Goal: Book appointment/travel/reservation

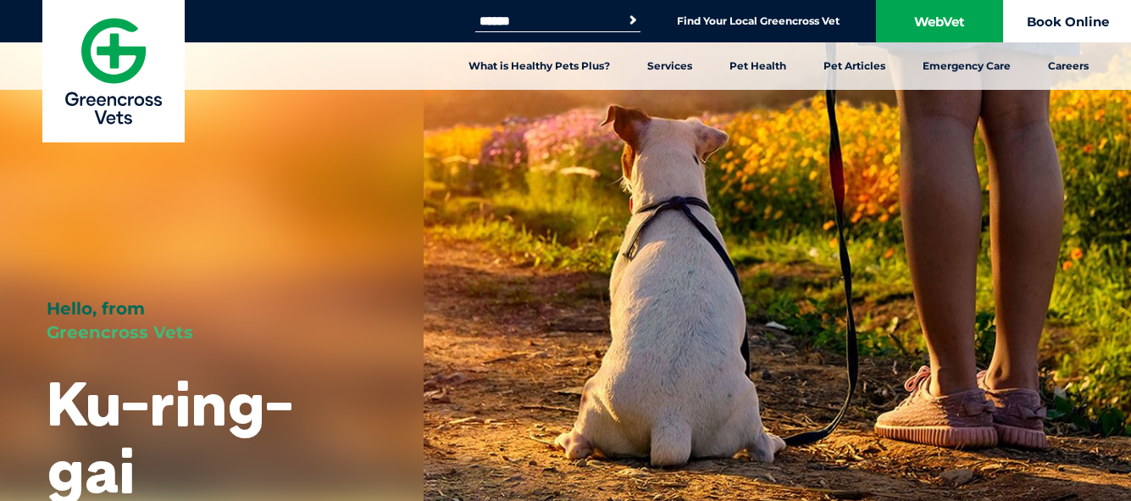
click at [1026, 25] on link "Book Online" at bounding box center [1067, 21] width 127 height 42
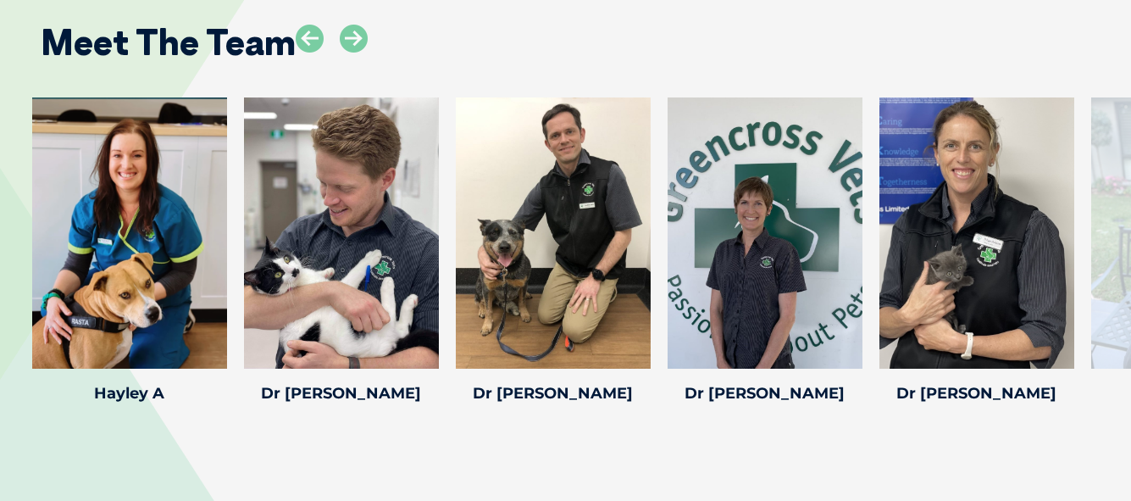
scroll to position [2571, 0]
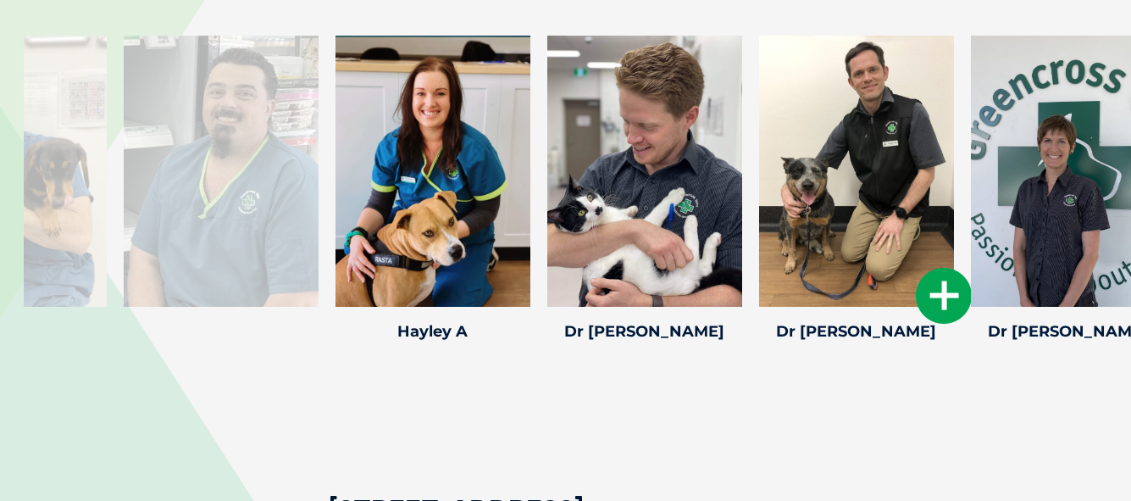
drag, startPoint x: 520, startPoint y: 81, endPoint x: 839, endPoint y: 77, distance: 318.7
click at [843, 76] on div at bounding box center [856, 171] width 195 height 271
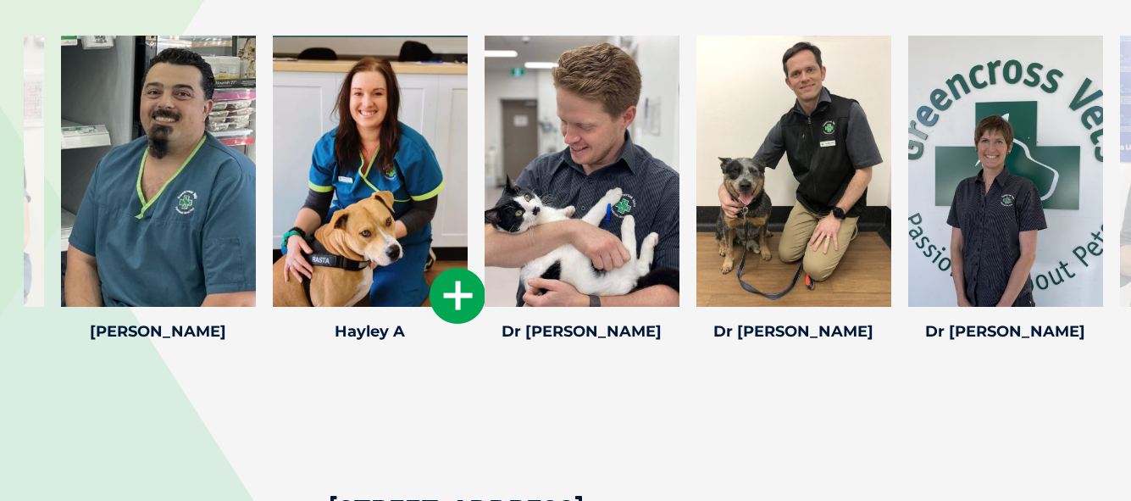
drag, startPoint x: 436, startPoint y: 87, endPoint x: 702, endPoint y: 108, distance: 267.0
click at [468, 108] on div at bounding box center [370, 171] width 195 height 271
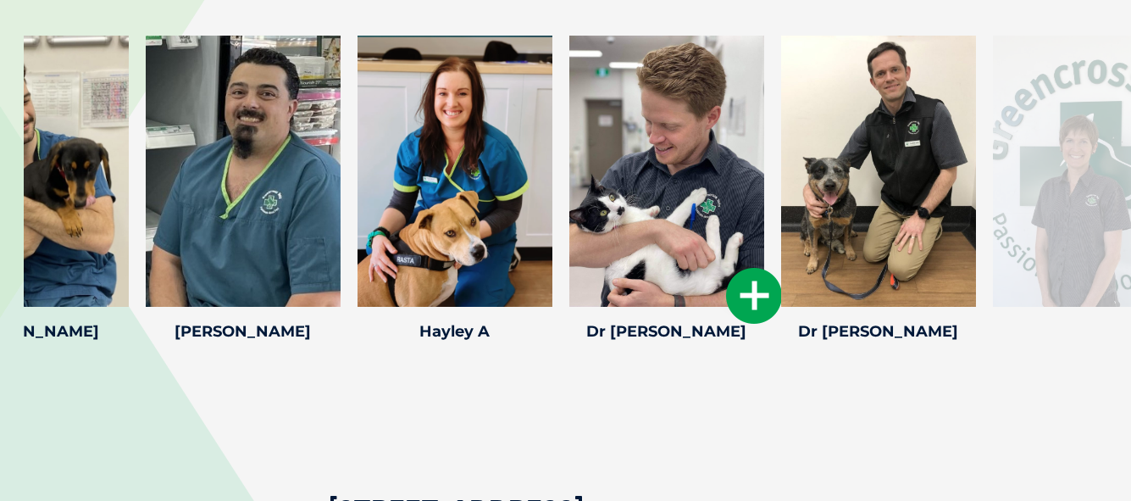
drag, startPoint x: 771, startPoint y: 121, endPoint x: 673, endPoint y: 115, distance: 98.5
click at [673, 115] on div at bounding box center [667, 171] width 195 height 271
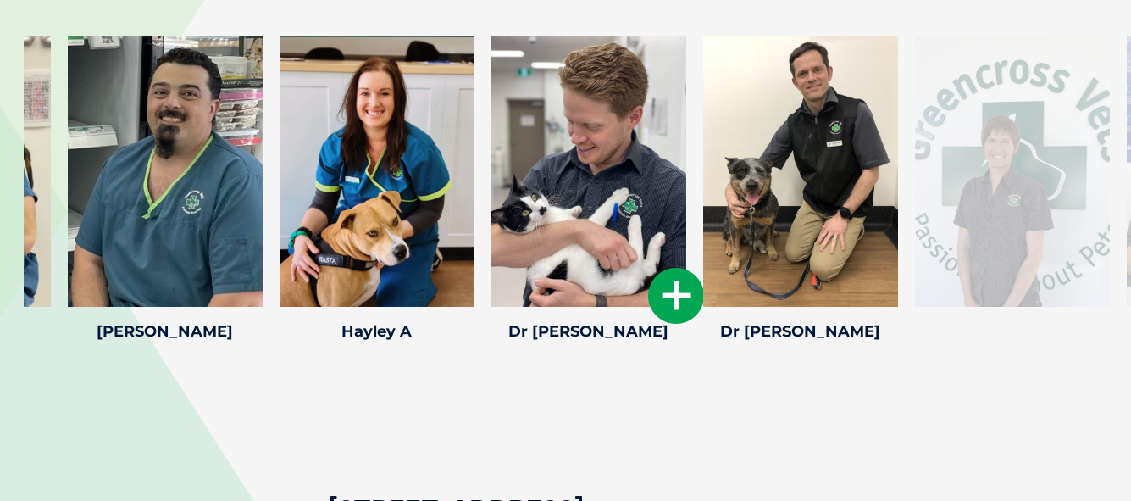
drag, startPoint x: 798, startPoint y: 114, endPoint x: 600, endPoint y: 117, distance: 198.3
click at [603, 117] on div at bounding box center [589, 171] width 195 height 271
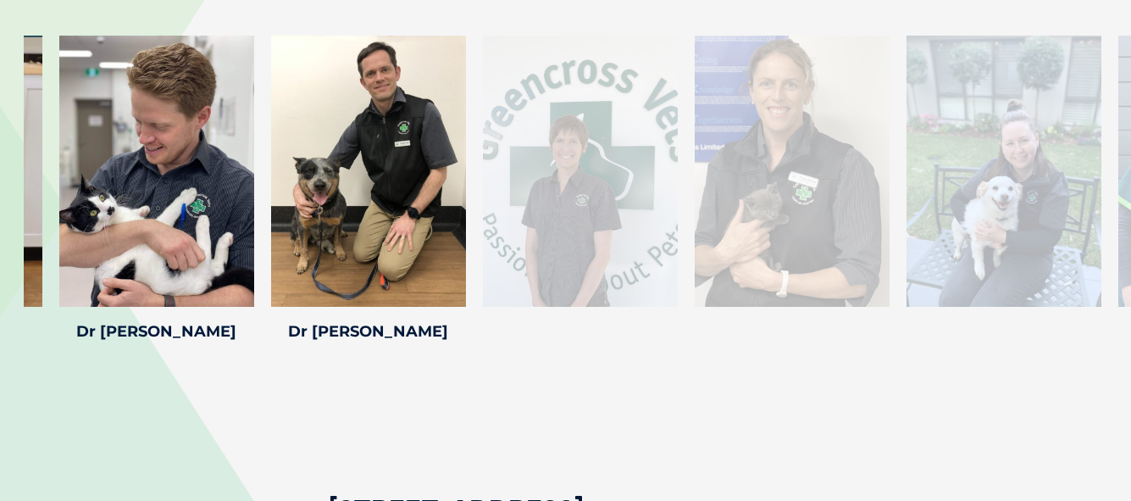
drag, startPoint x: 1091, startPoint y: 142, endPoint x: 482, endPoint y: 93, distance: 610.5
click at [483, 93] on div at bounding box center [580, 171] width 195 height 271
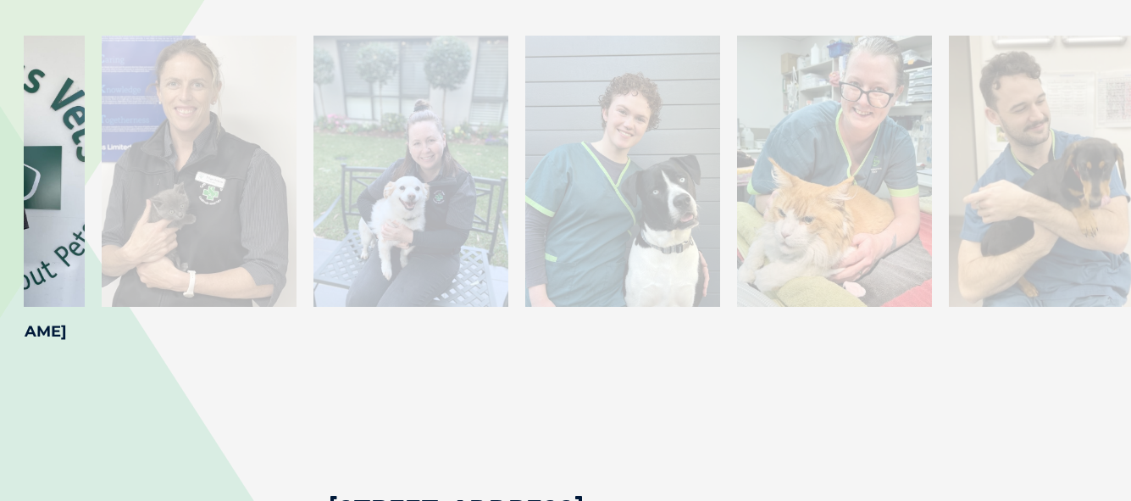
drag, startPoint x: 1108, startPoint y: 165, endPoint x: 118, endPoint y: 31, distance: 999.0
click at [118, 36] on div at bounding box center [199, 171] width 195 height 271
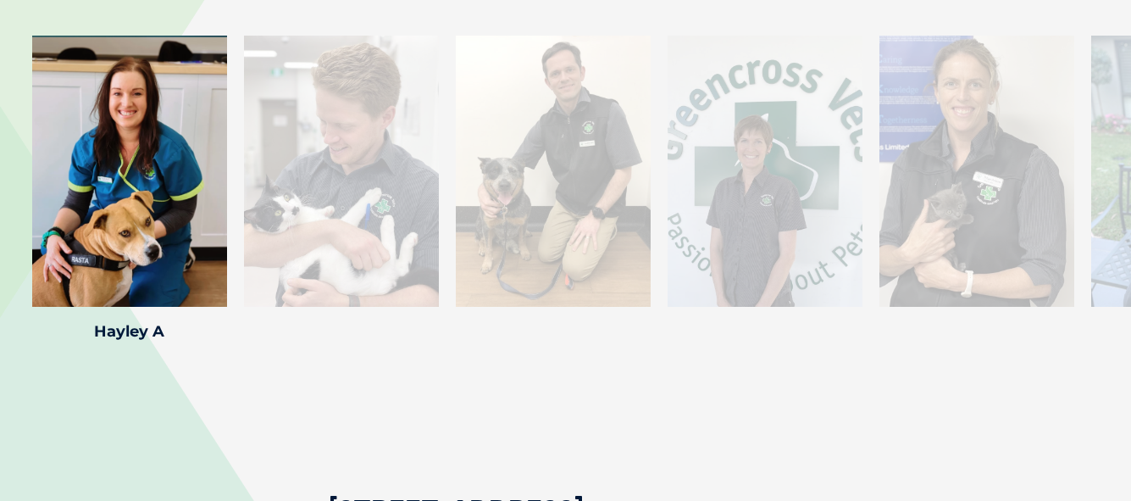
click at [941, 111] on div at bounding box center [977, 171] width 195 height 271
click at [373, 64] on div at bounding box center [341, 171] width 195 height 271
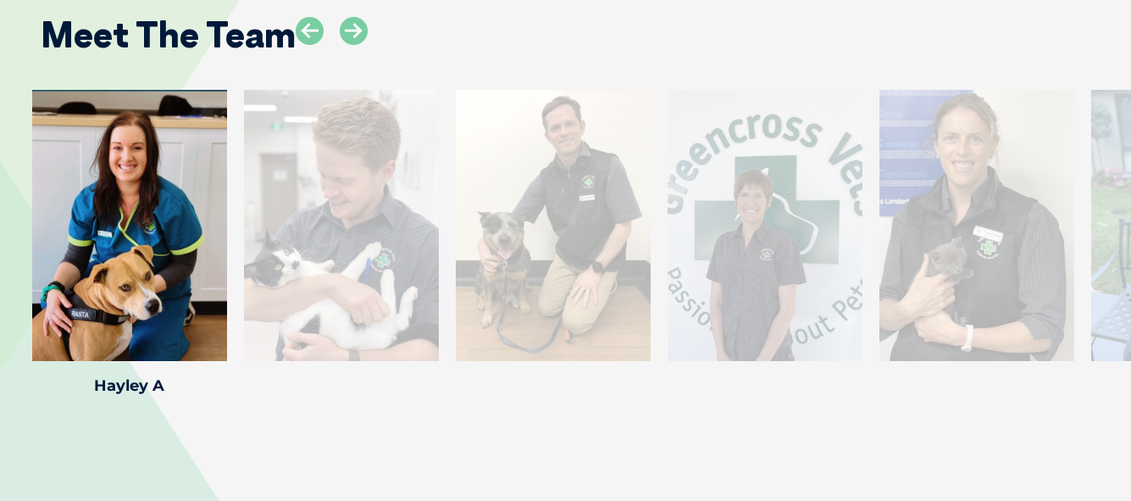
scroll to position [2515, 0]
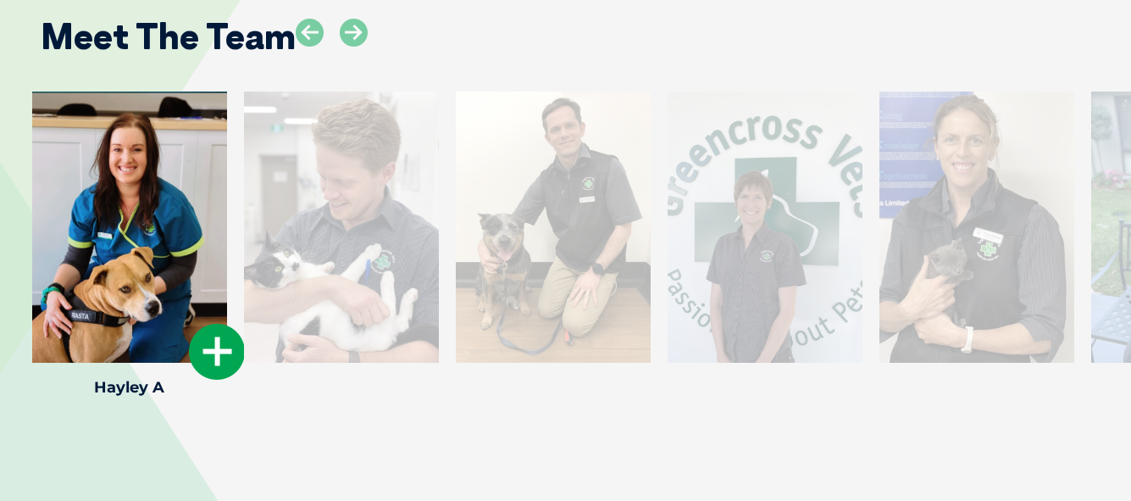
click at [216, 106] on div at bounding box center [129, 227] width 195 height 271
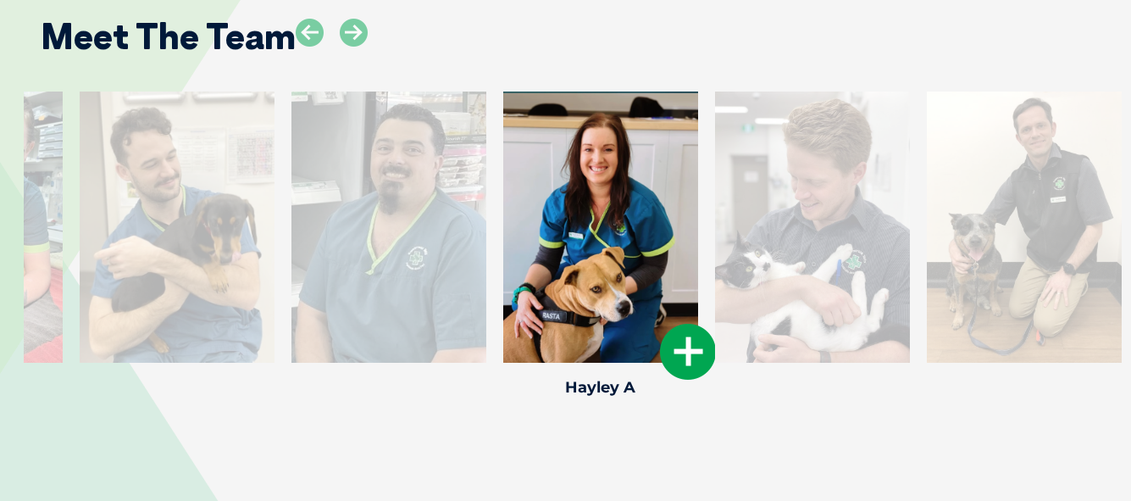
drag, startPoint x: 196, startPoint y: 98, endPoint x: 667, endPoint y: 186, distance: 479.4
click at [667, 186] on div at bounding box center [600, 227] width 195 height 271
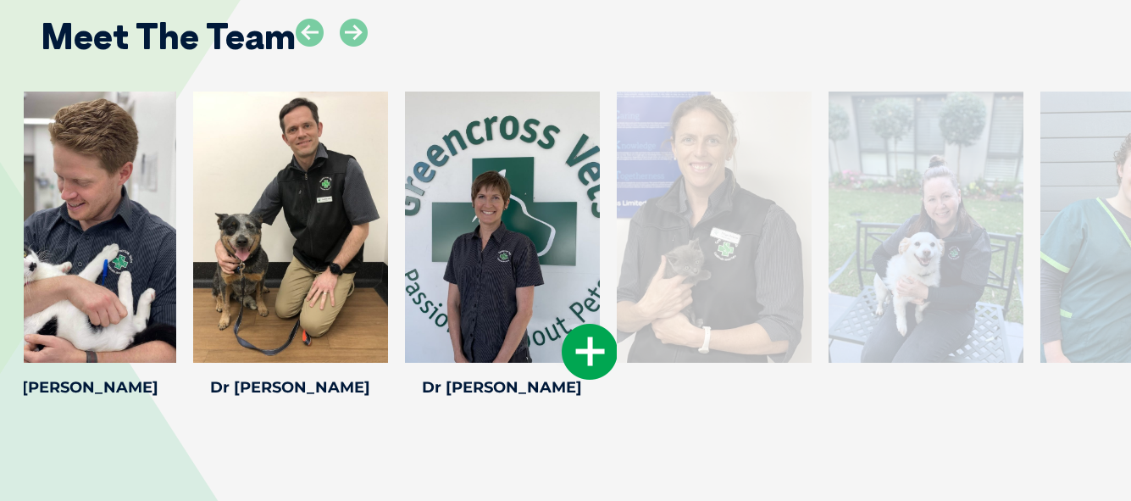
drag, startPoint x: 971, startPoint y: 305, endPoint x: 459, endPoint y: 256, distance: 514.3
click at [459, 256] on div at bounding box center [502, 227] width 195 height 271
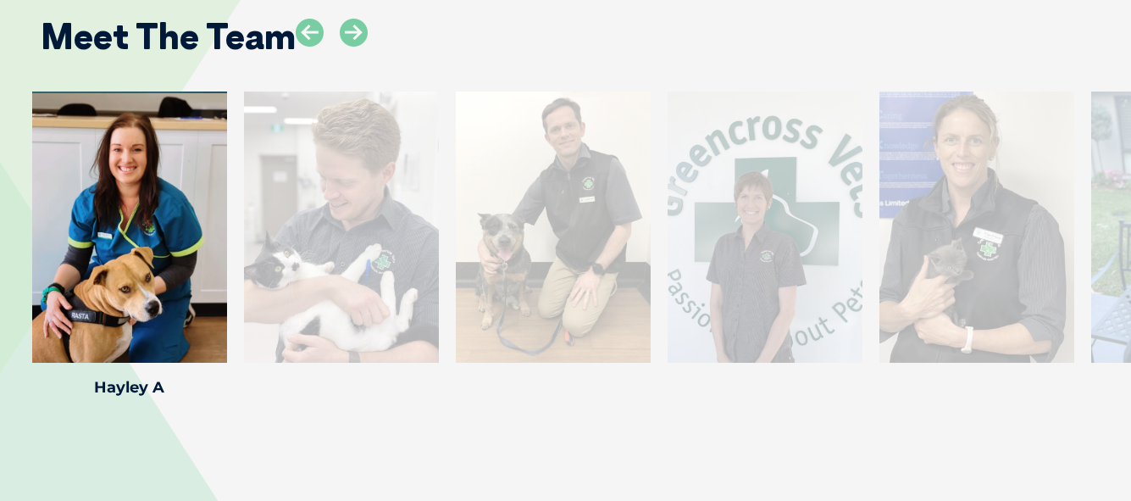
click at [949, 197] on div at bounding box center [977, 227] width 195 height 271
click at [951, 203] on div at bounding box center [977, 227] width 195 height 271
click at [952, 199] on div at bounding box center [977, 227] width 195 height 271
click at [952, 200] on div at bounding box center [977, 227] width 195 height 271
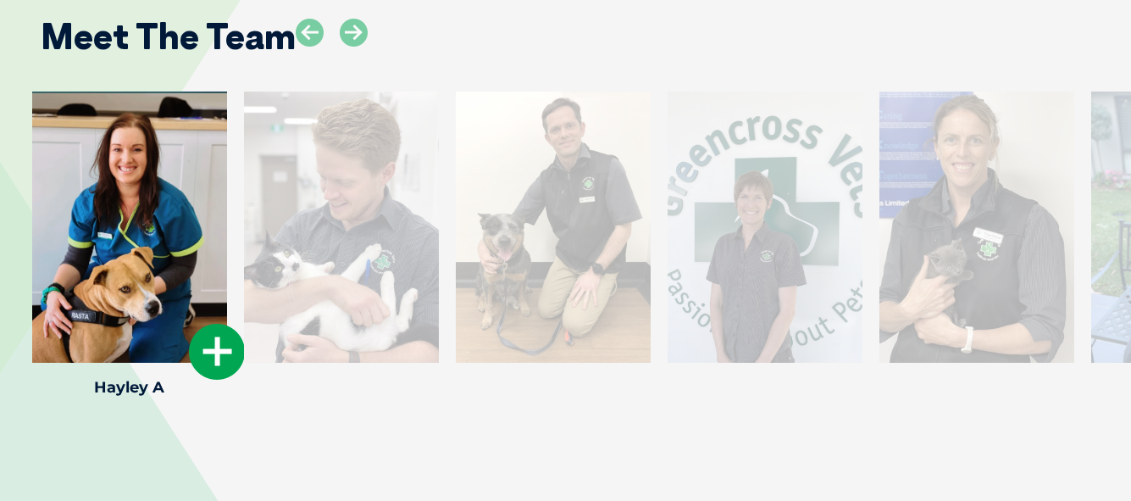
click at [177, 116] on div at bounding box center [129, 227] width 195 height 271
click at [177, 115] on div at bounding box center [129, 227] width 195 height 271
click at [231, 324] on icon at bounding box center [217, 352] width 56 height 56
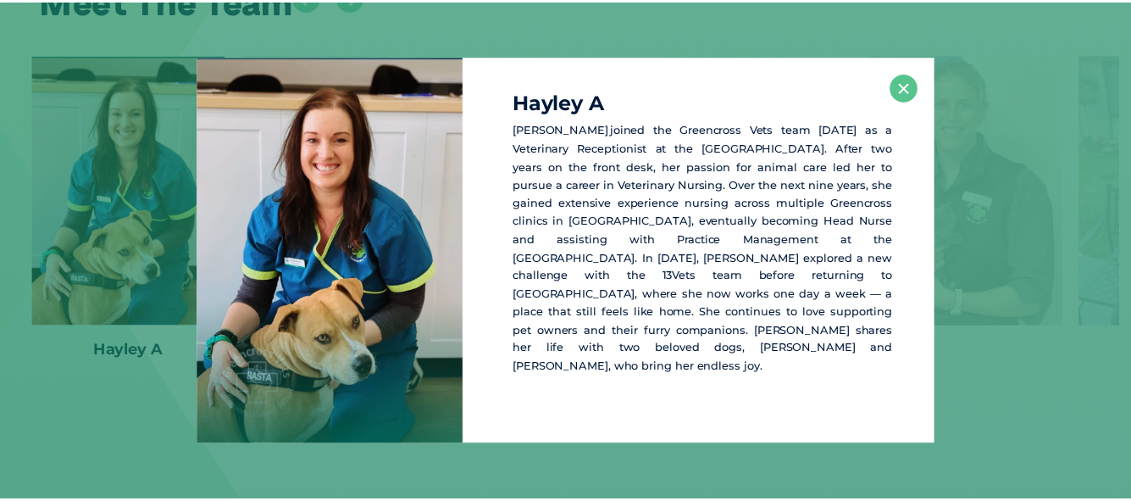
scroll to position [2552, 0]
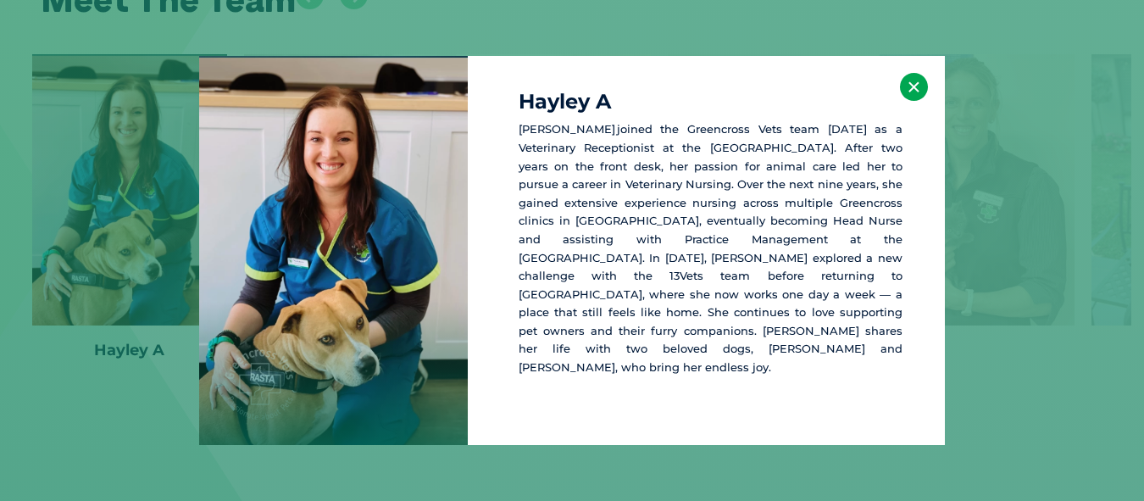
click at [918, 91] on button "×" at bounding box center [914, 87] width 28 height 28
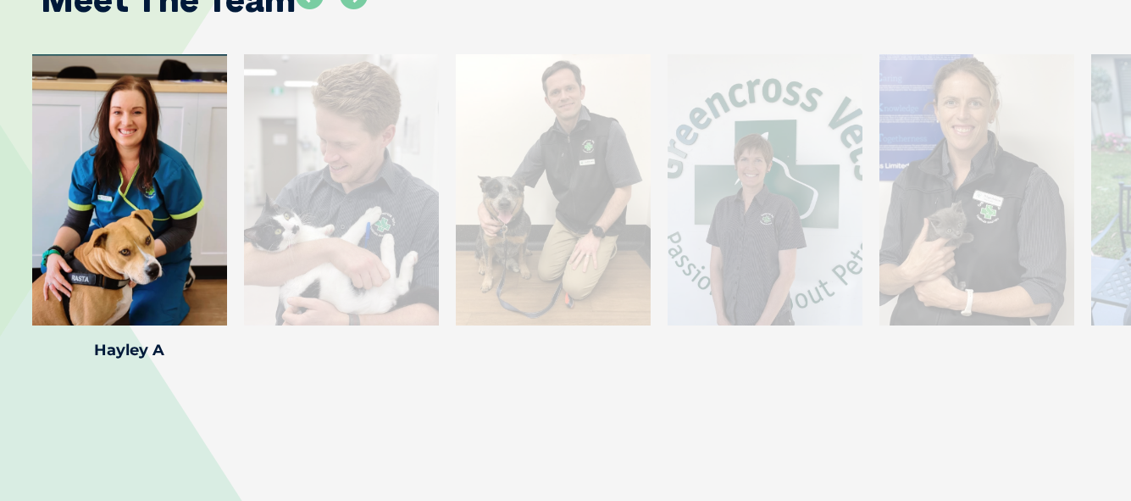
click at [568, 163] on div at bounding box center [553, 189] width 195 height 271
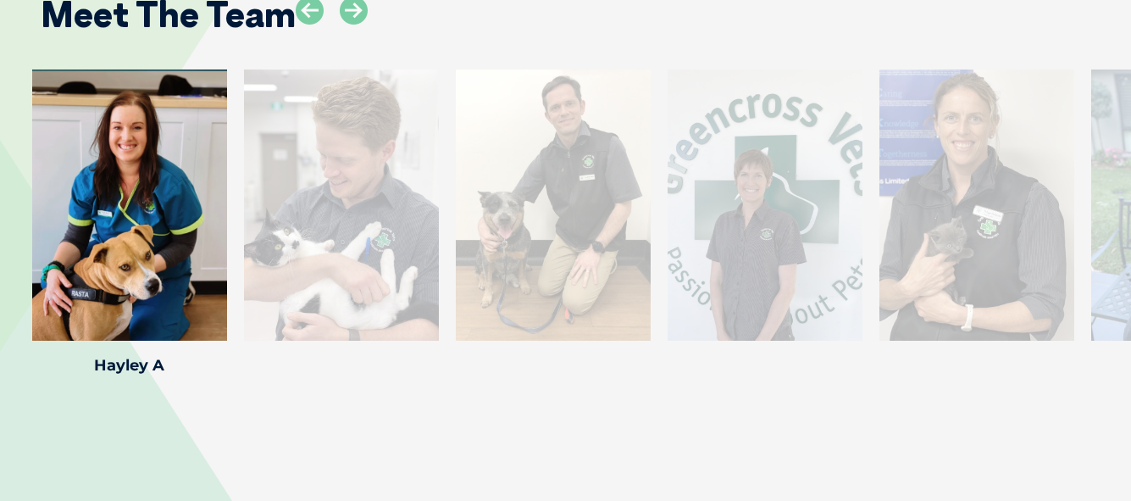
scroll to position [2523, 0]
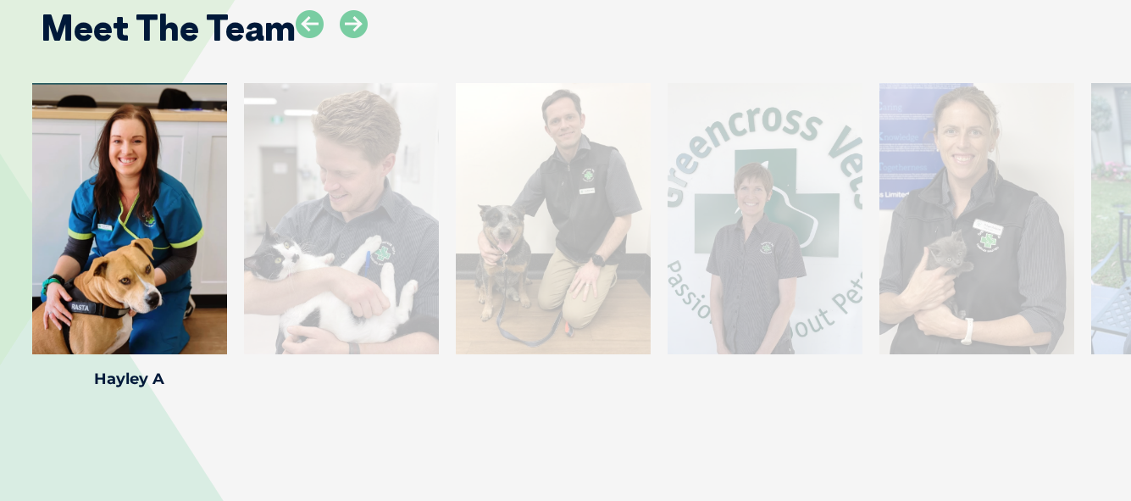
click at [568, 164] on div at bounding box center [553, 218] width 195 height 271
click at [569, 164] on div at bounding box center [553, 218] width 195 height 271
click at [569, 168] on div at bounding box center [553, 218] width 195 height 271
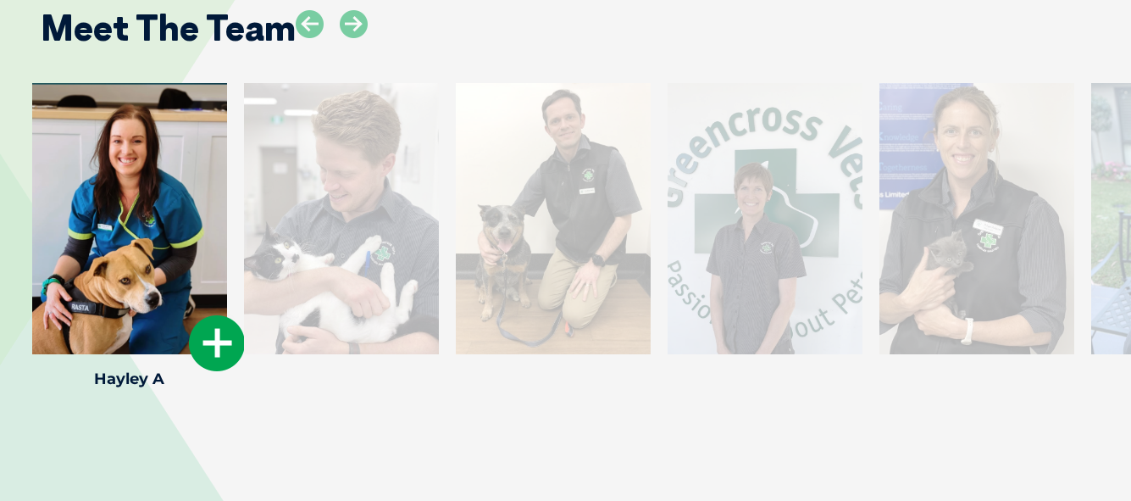
click at [164, 121] on div at bounding box center [129, 218] width 195 height 271
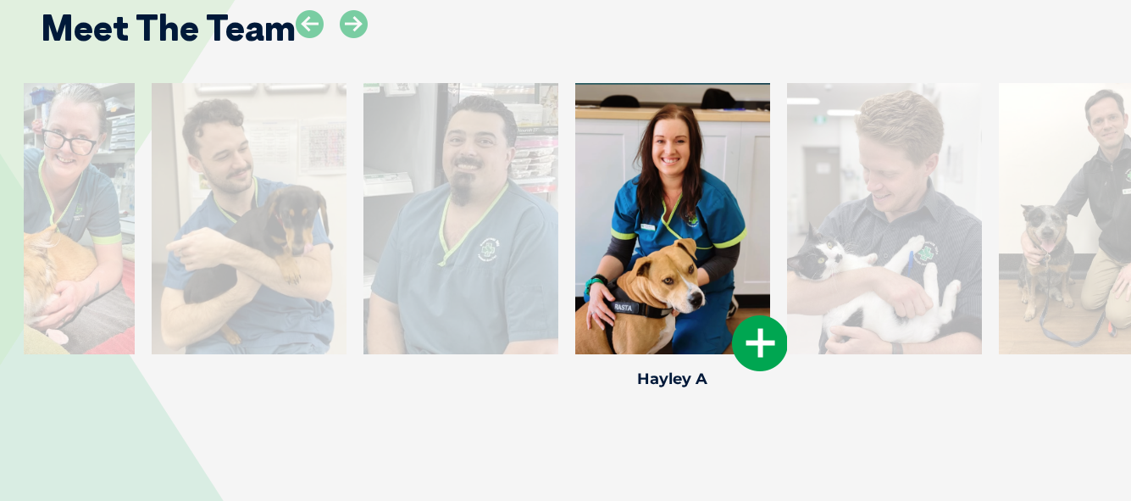
drag, startPoint x: 168, startPoint y: 122, endPoint x: 709, endPoint y: 178, distance: 543.6
click at [709, 178] on div at bounding box center [672, 218] width 195 height 271
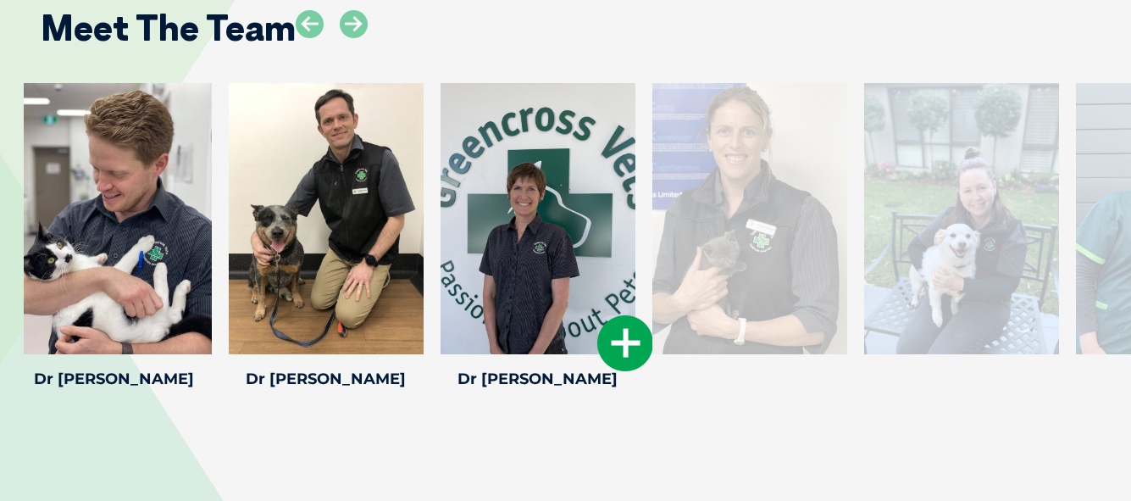
drag, startPoint x: 972, startPoint y: 214, endPoint x: 531, endPoint y: 192, distance: 441.3
click at [531, 192] on div at bounding box center [538, 218] width 195 height 271
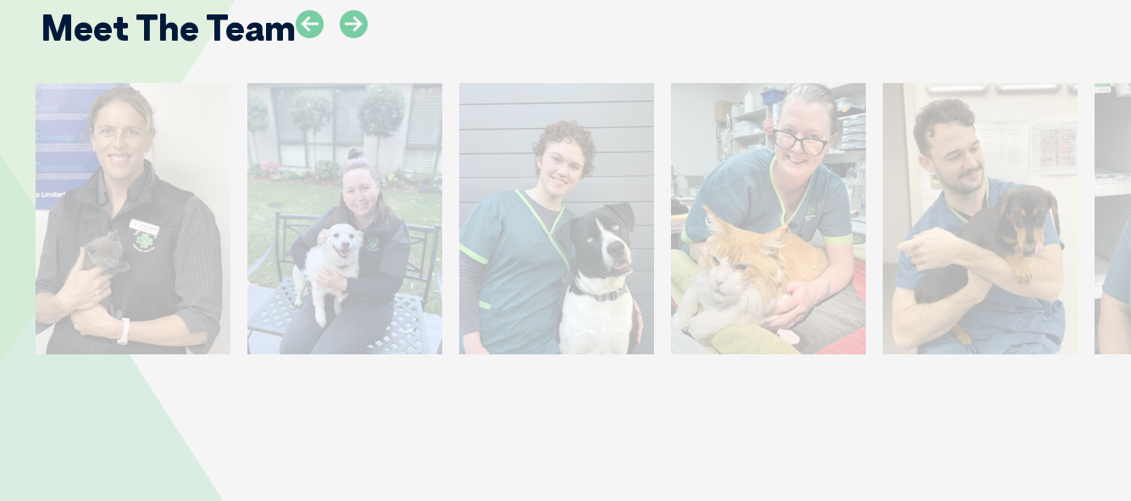
drag, startPoint x: 934, startPoint y: 193, endPoint x: 91, endPoint y: 122, distance: 846.3
click at [91, 122] on div at bounding box center [133, 218] width 195 height 271
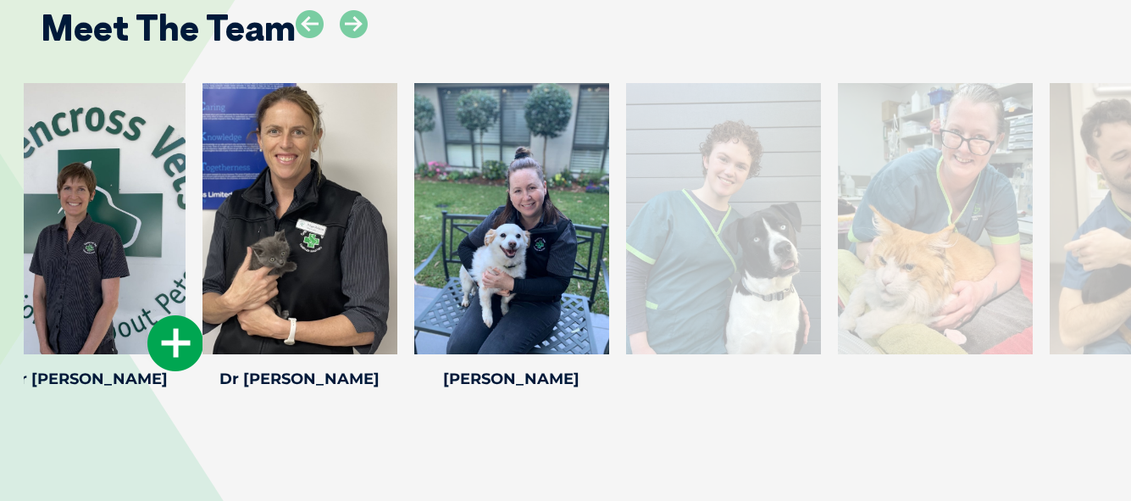
drag, startPoint x: 556, startPoint y: 164, endPoint x: 91, endPoint y: 154, distance: 465.4
click at [91, 154] on div at bounding box center [88, 218] width 195 height 271
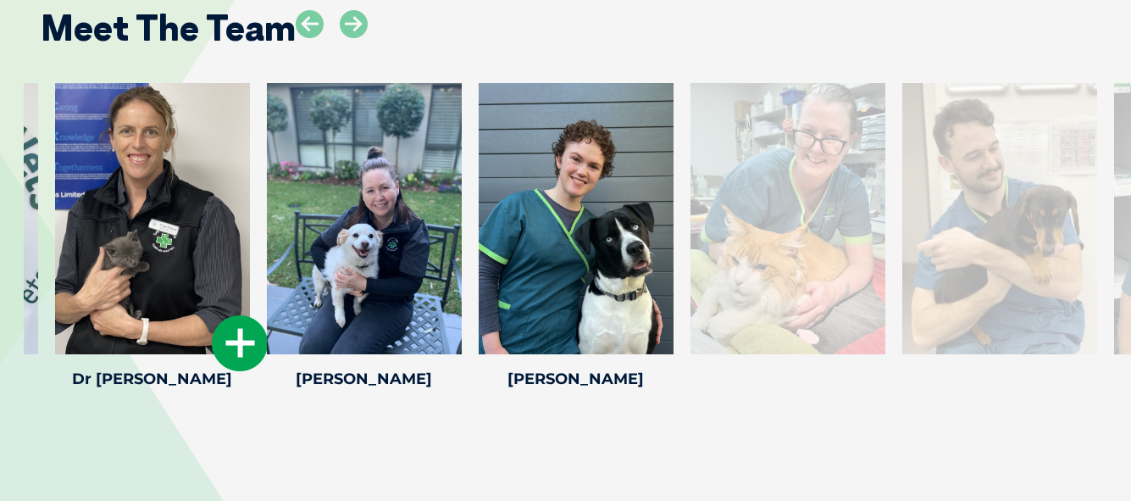
drag, startPoint x: 492, startPoint y: 145, endPoint x: 91, endPoint y: 95, distance: 404.0
click at [91, 95] on div at bounding box center [152, 218] width 195 height 271
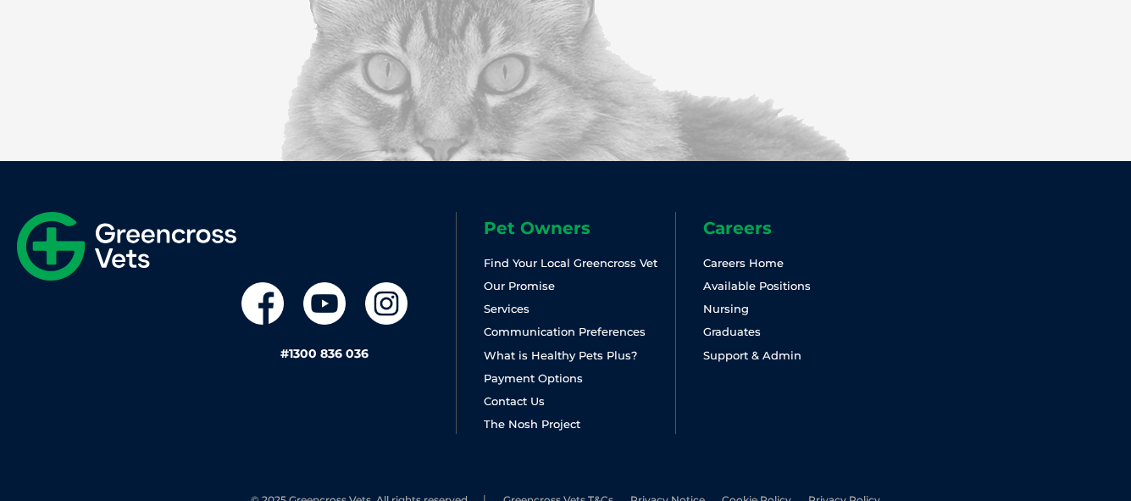
scroll to position [4166, 0]
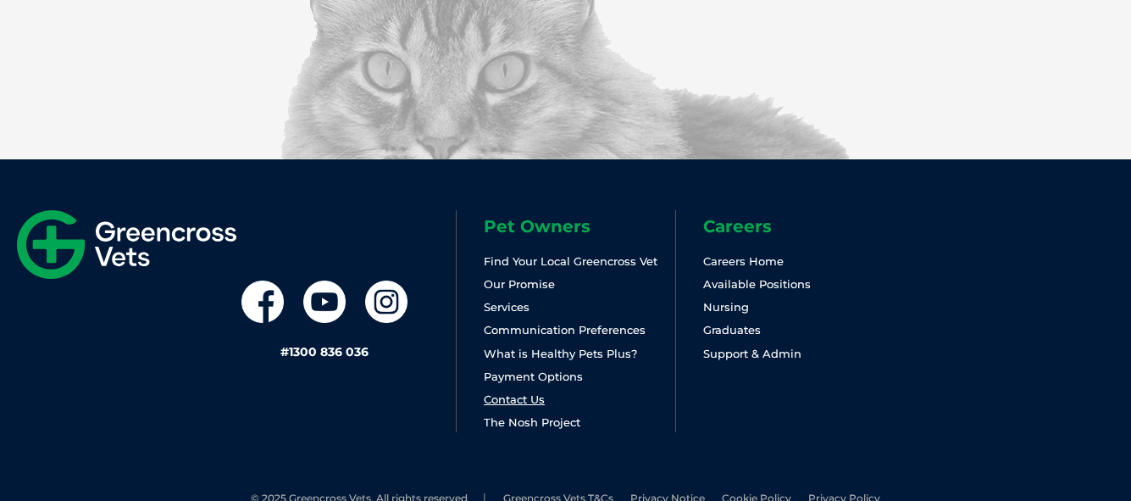
click at [515, 392] on link "Contact Us" at bounding box center [514, 399] width 61 height 14
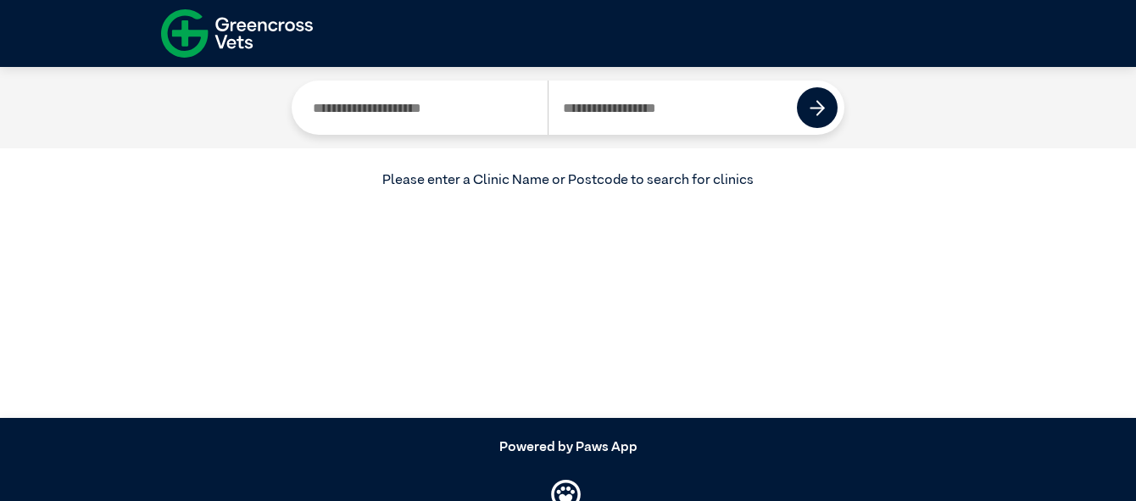
click at [491, 108] on input "Search by Clinic Name" at bounding box center [422, 108] width 249 height 54
click at [803, 106] on button at bounding box center [817, 107] width 41 height 41
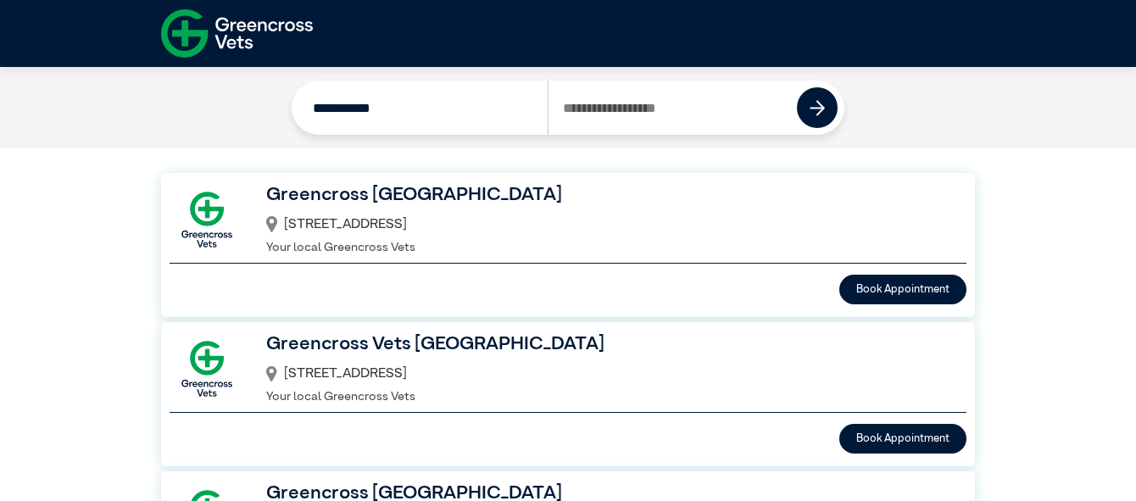
click at [387, 110] on input "**********" at bounding box center [422, 108] width 249 height 54
type input "*"
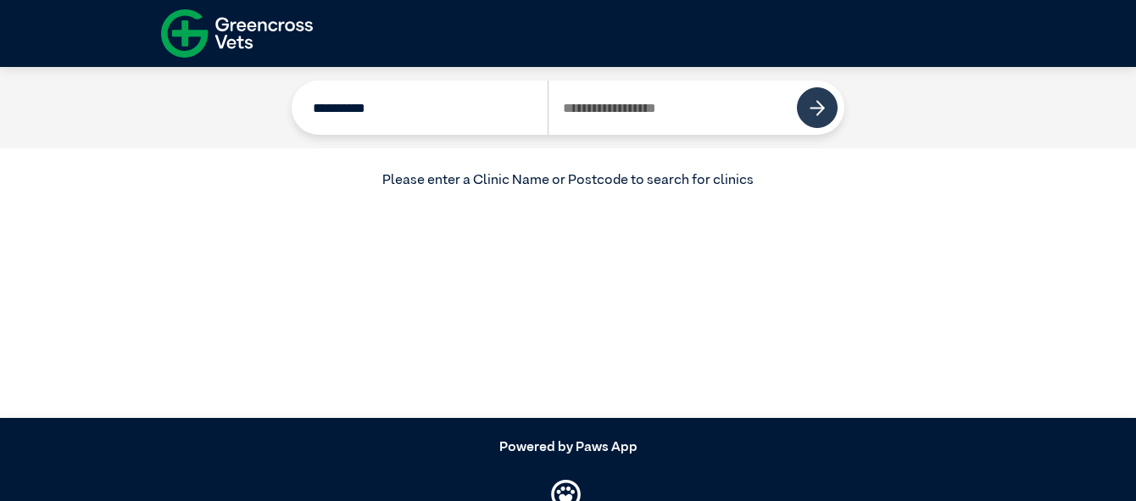
type input "**********"
click at [818, 110] on img at bounding box center [817, 108] width 16 height 16
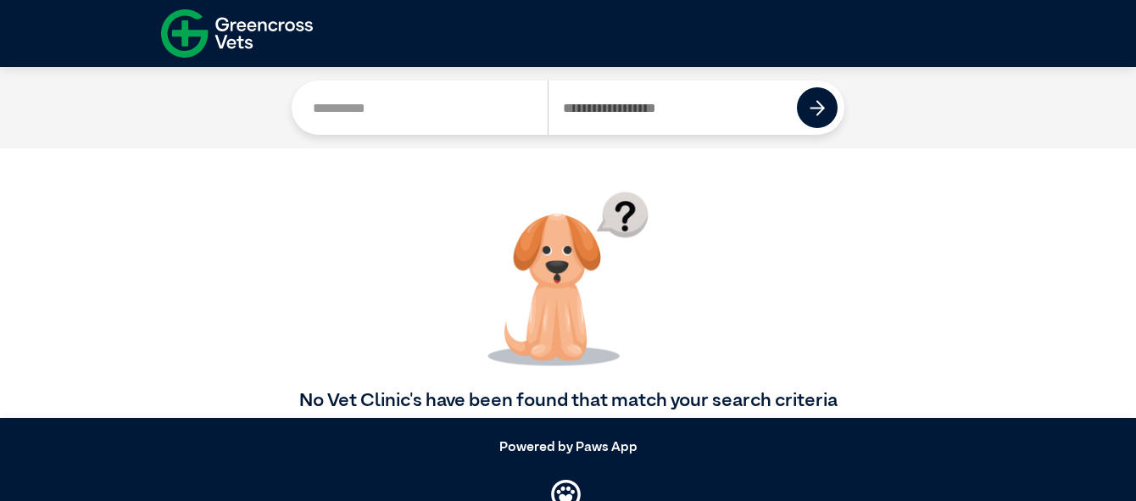
click at [688, 101] on input "Search by Postcode" at bounding box center [672, 108] width 250 height 54
type input "****"
click at [814, 105] on img at bounding box center [817, 108] width 16 height 16
click at [823, 106] on img at bounding box center [817, 108] width 16 height 16
click at [405, 108] on input "**********" at bounding box center [422, 108] width 249 height 54
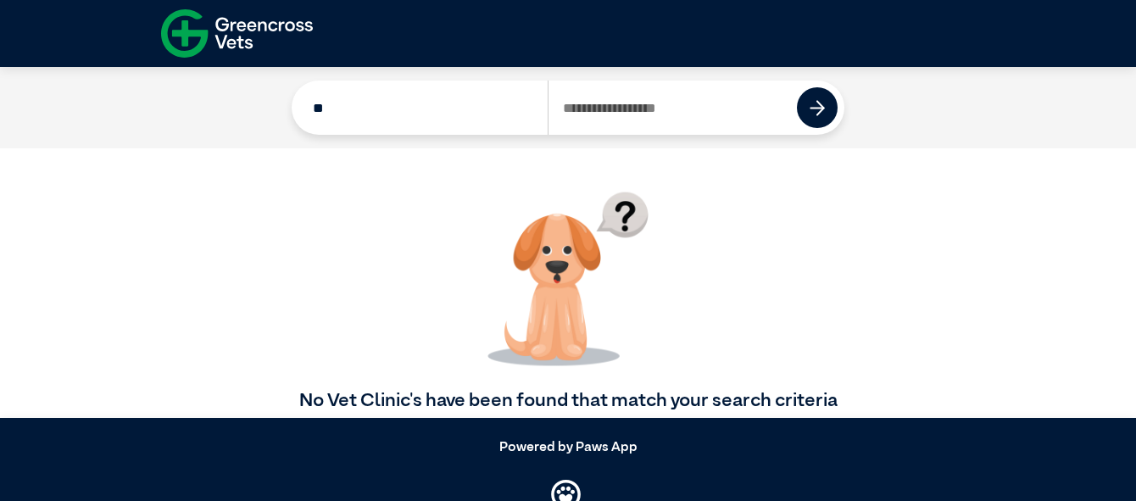
type input "*"
click at [814, 106] on img at bounding box center [817, 108] width 16 height 16
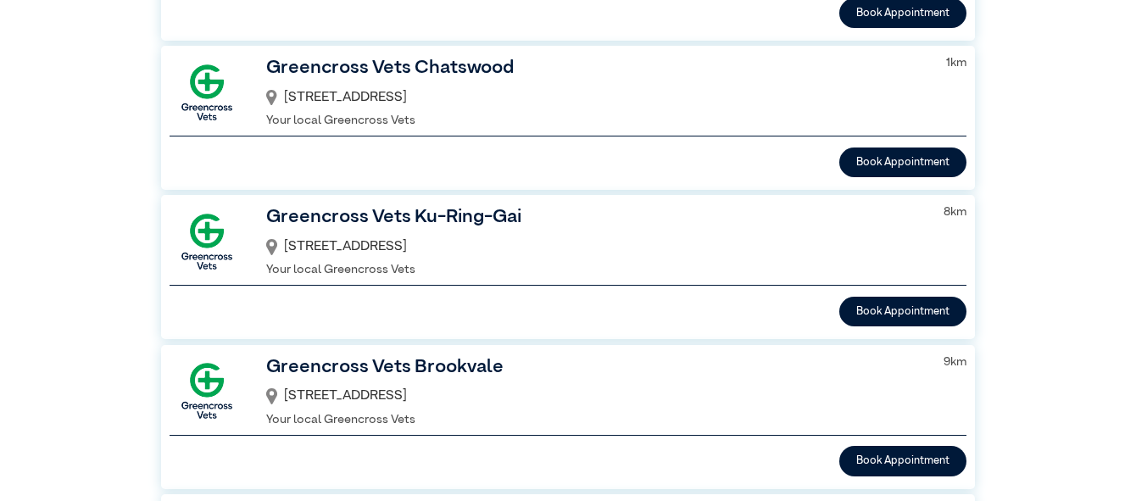
scroll to position [282, 0]
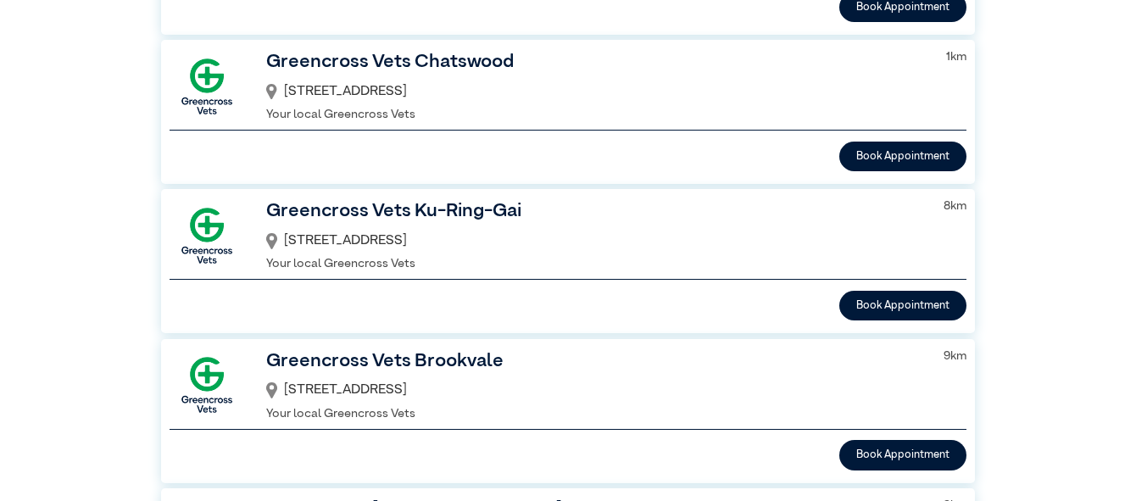
click at [414, 208] on h3 "Greencross Vets Ku-Ring-Gai" at bounding box center [594, 211] width 656 height 29
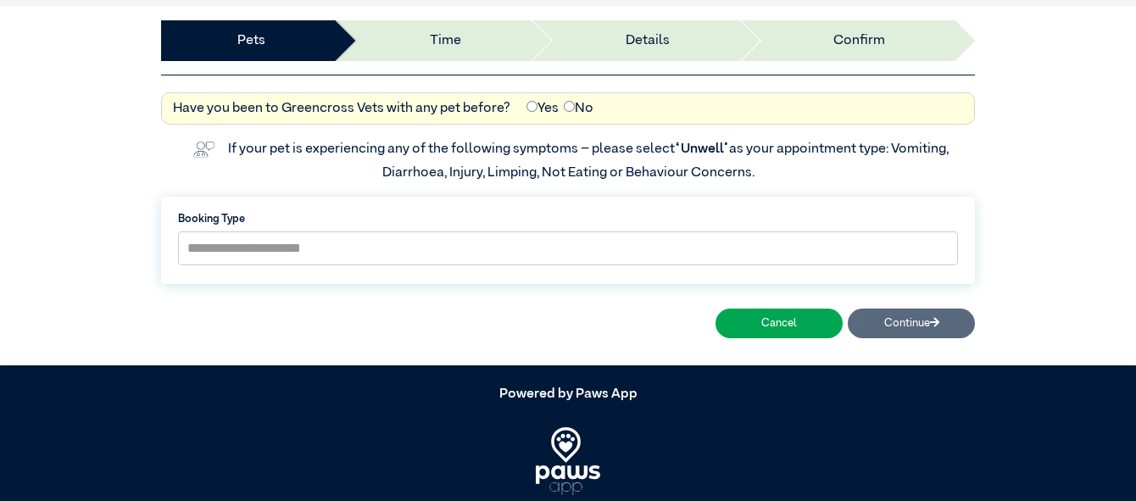
scroll to position [142, 0]
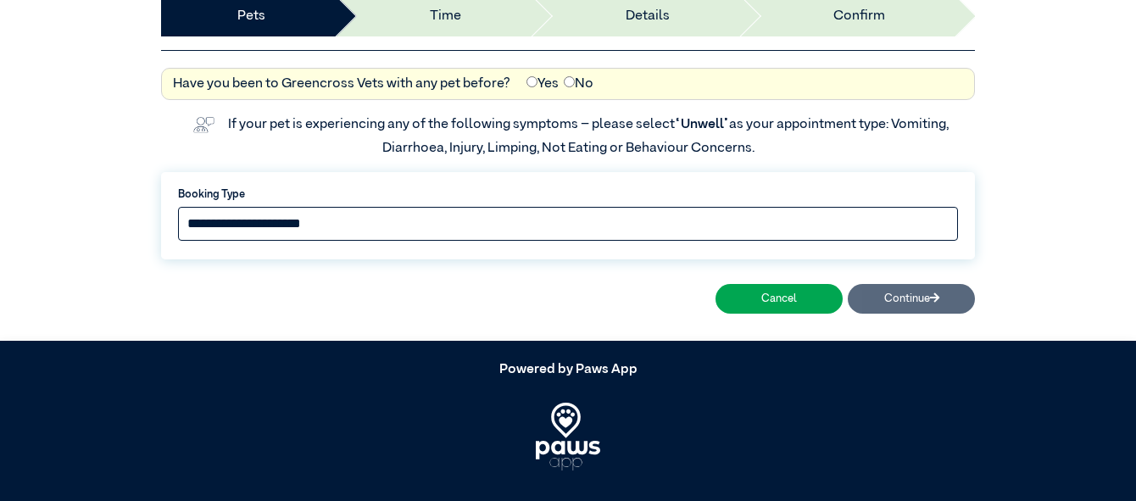
click at [432, 218] on select "**********" at bounding box center [568, 224] width 780 height 34
select select "*****"
click at [178, 207] on select "**********" at bounding box center [568, 224] width 780 height 34
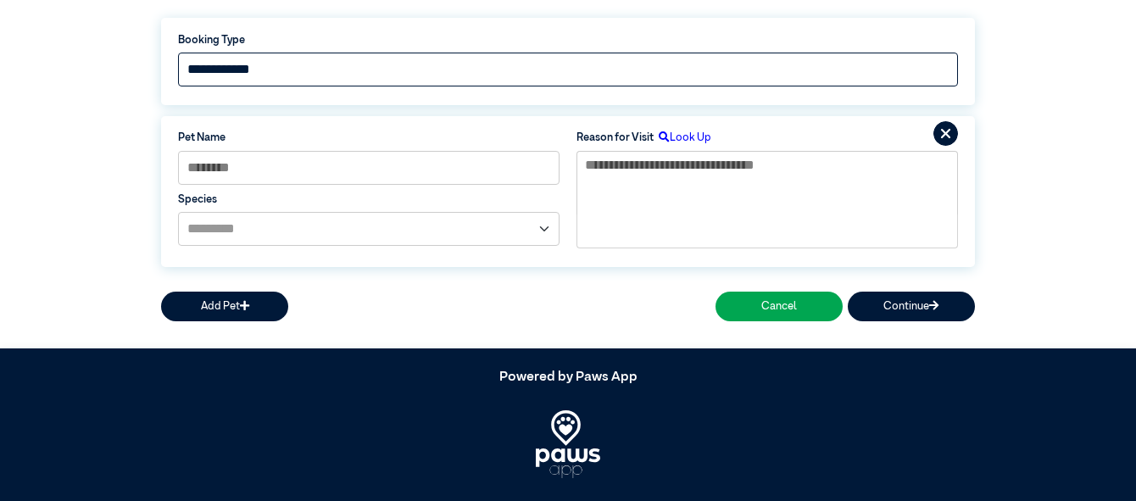
scroll to position [325, 0]
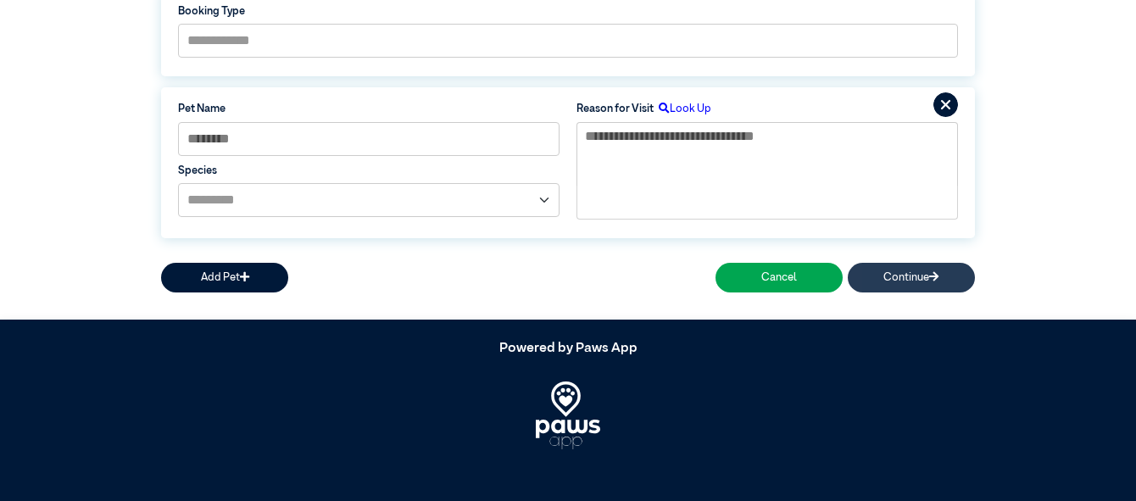
click at [908, 270] on button "Continue" at bounding box center [911, 278] width 127 height 30
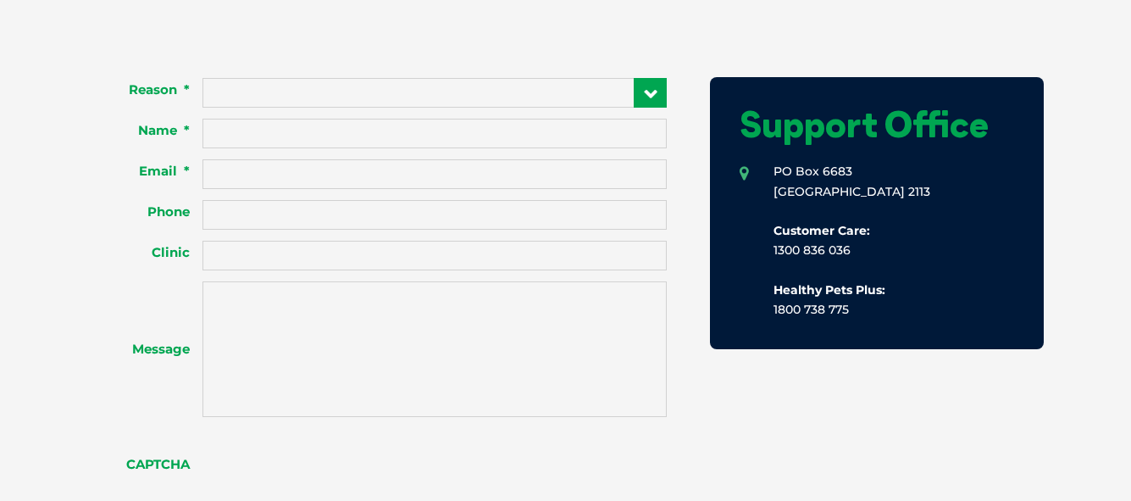
scroll to position [1299, 0]
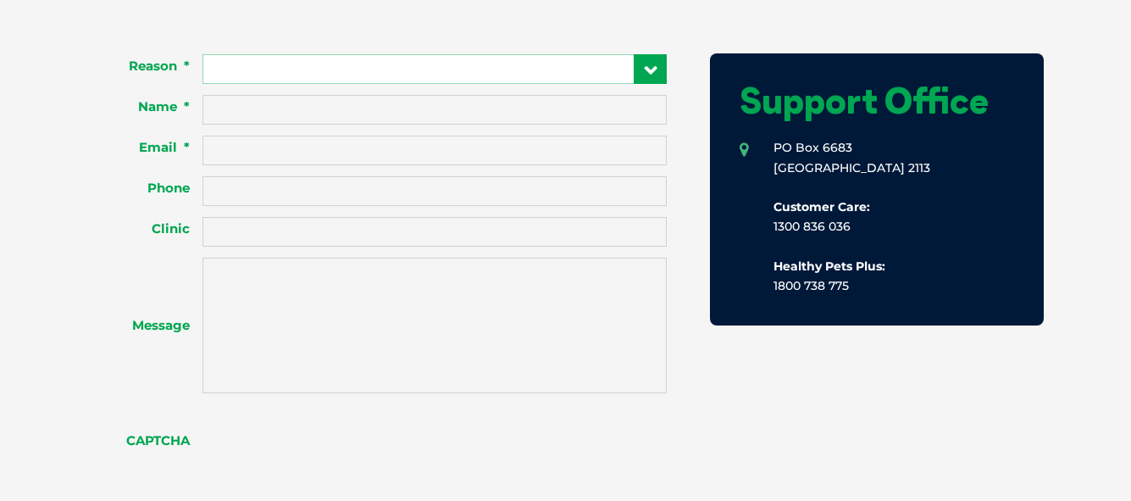
click at [647, 63] on select "**********" at bounding box center [435, 69] width 464 height 30
select select "**********"
click at [203, 54] on select "**********" at bounding box center [435, 69] width 464 height 30
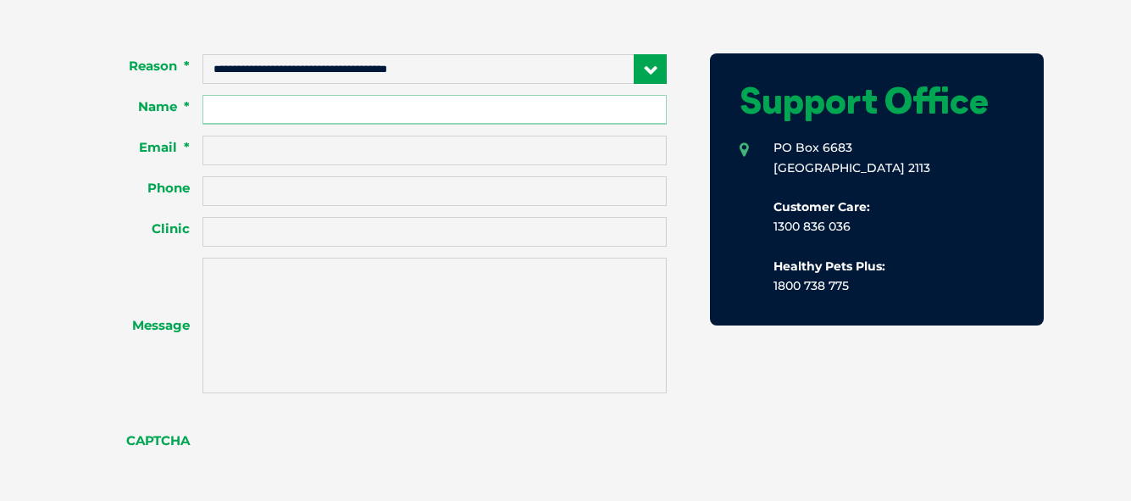
click at [274, 101] on input "Name *" at bounding box center [435, 110] width 464 height 30
type input "**********"
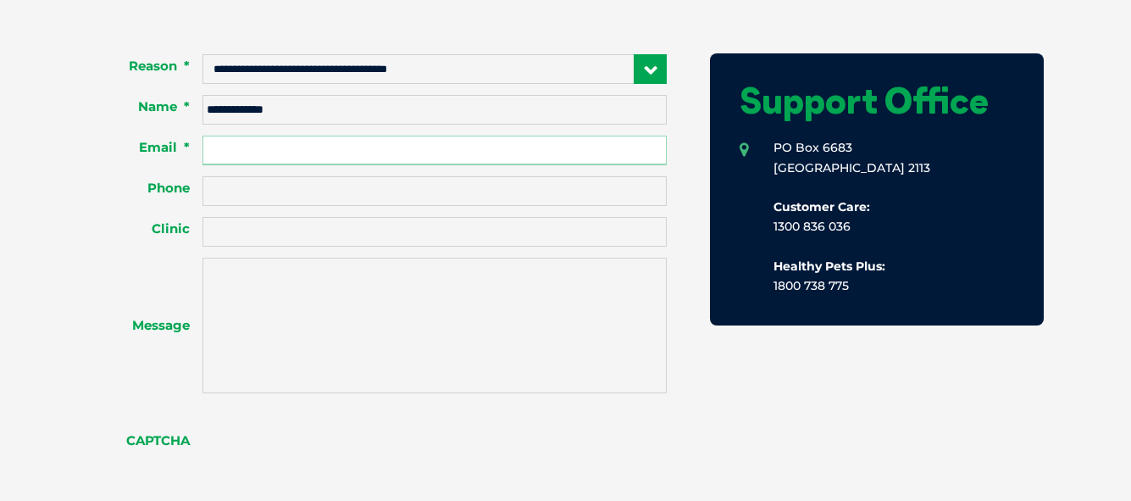
click at [252, 143] on input "Email *" at bounding box center [435, 151] width 464 height 30
type input "**********"
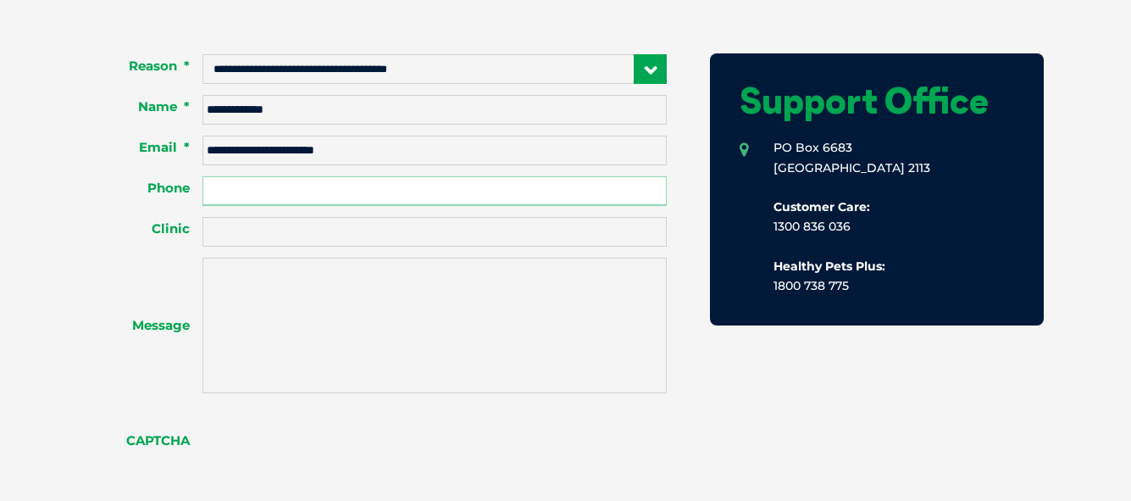
click at [232, 186] on input "Phone" at bounding box center [435, 191] width 464 height 30
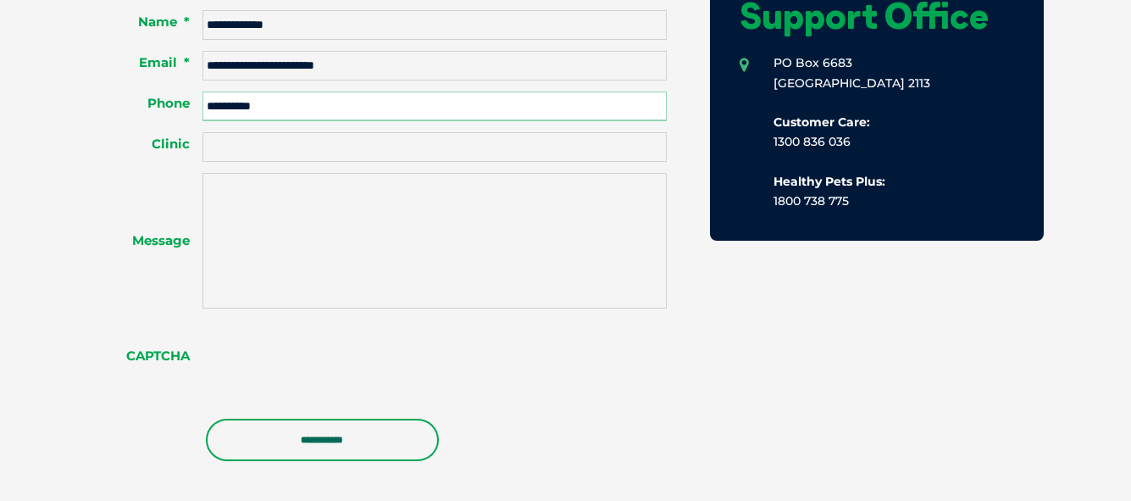
scroll to position [1413, 0]
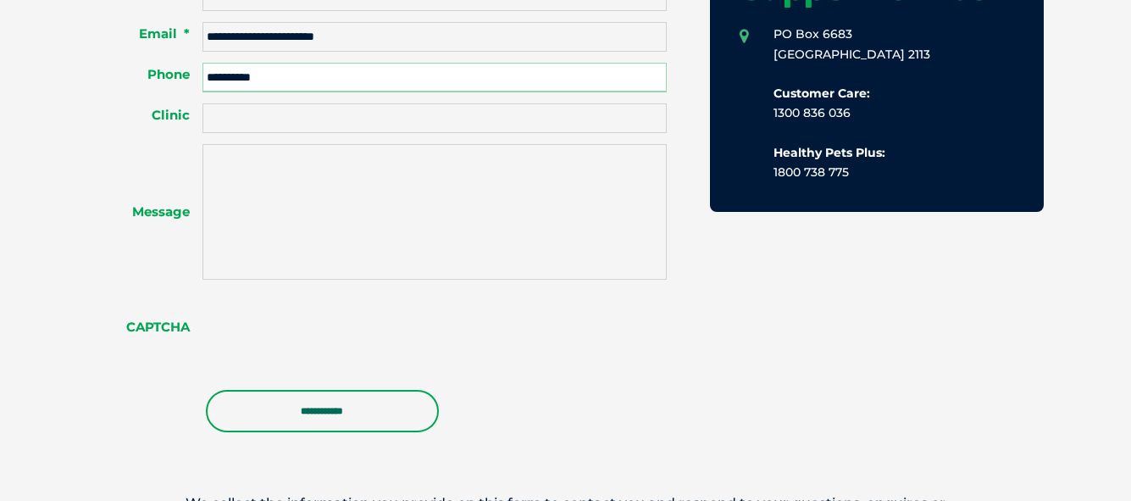
type input "**********"
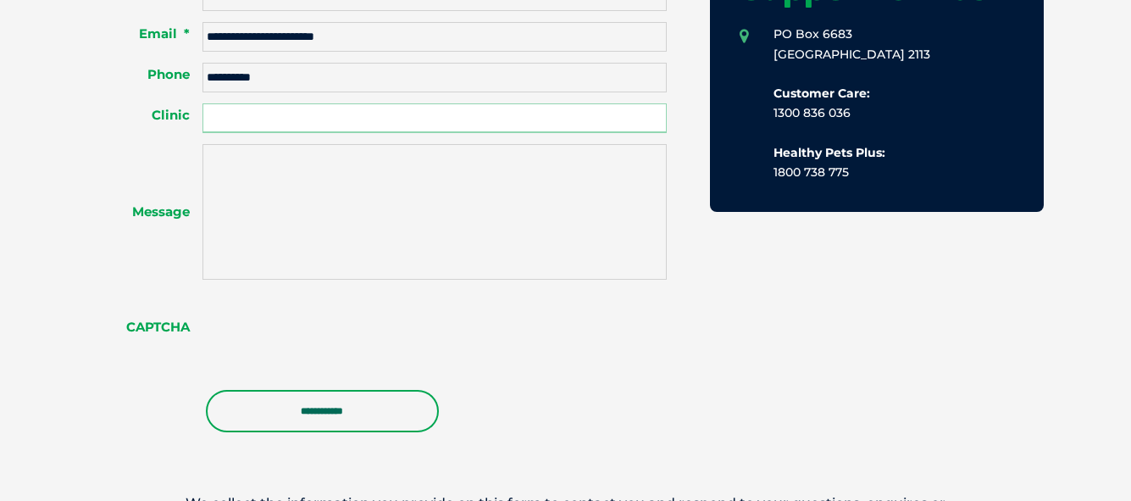
click at [225, 115] on input "Clinic" at bounding box center [435, 118] width 464 height 30
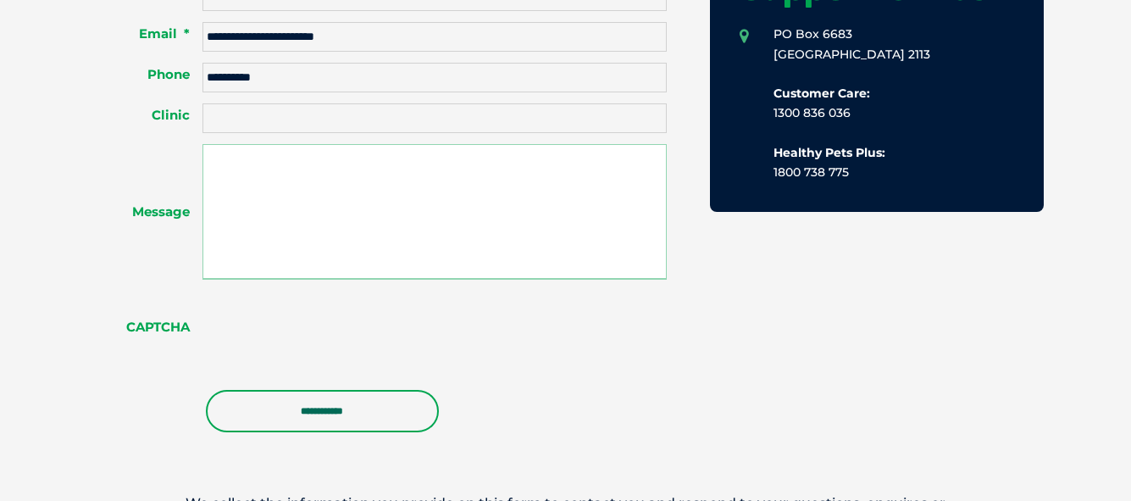
click at [216, 167] on textarea "Message" at bounding box center [435, 212] width 464 height 136
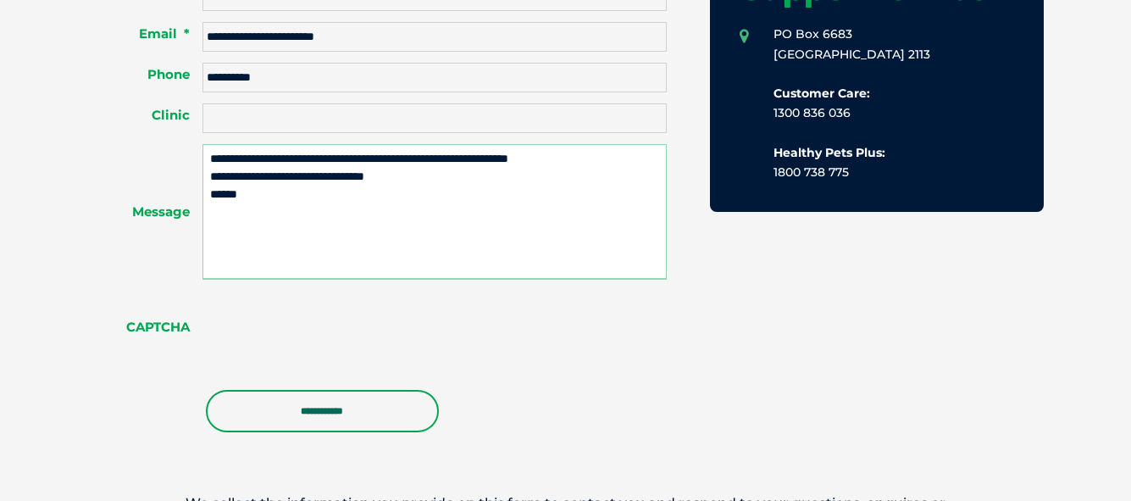
type textarea "**********"
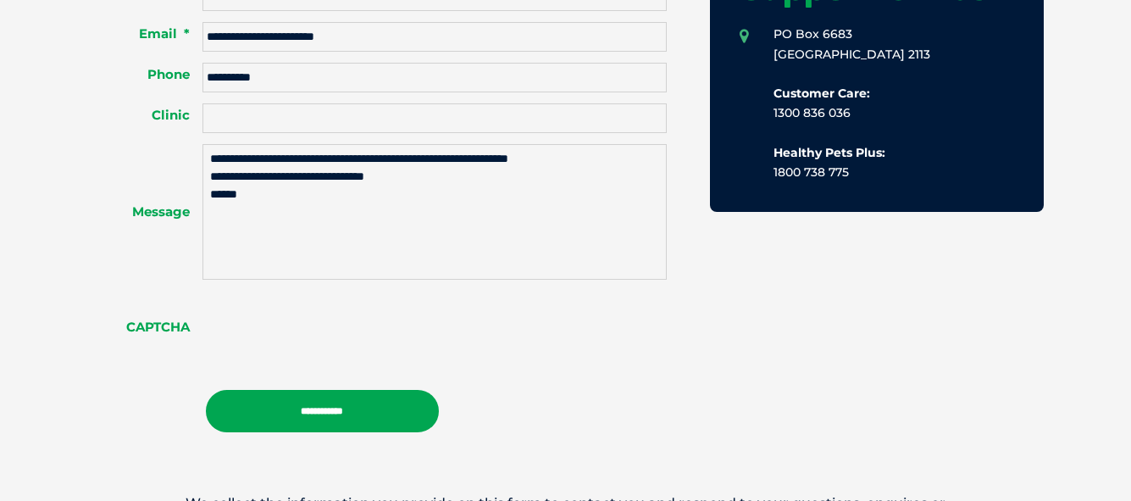
click at [289, 403] on input "**********" at bounding box center [322, 411] width 233 height 42
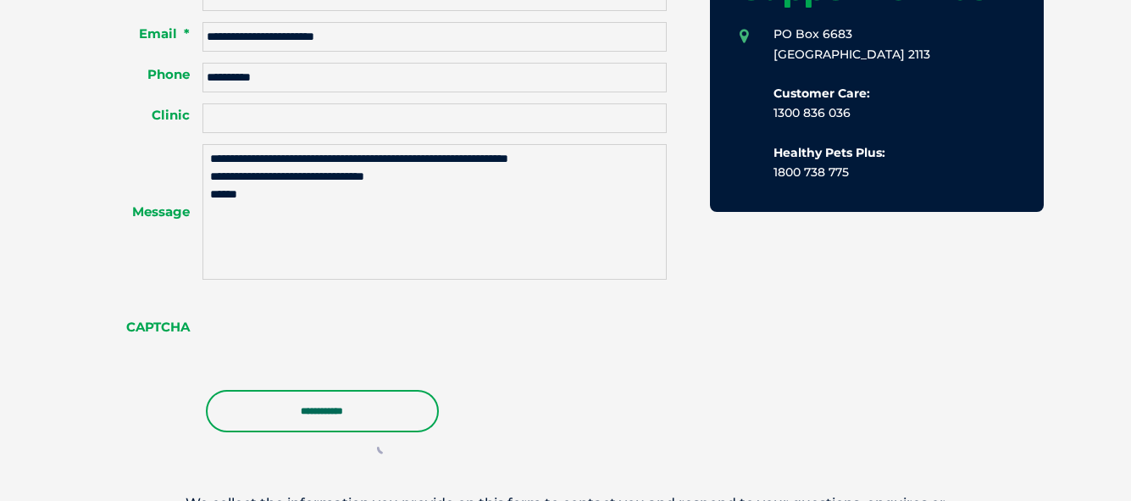
scroll to position [0, 0]
